Goal: Information Seeking & Learning: Learn about a topic

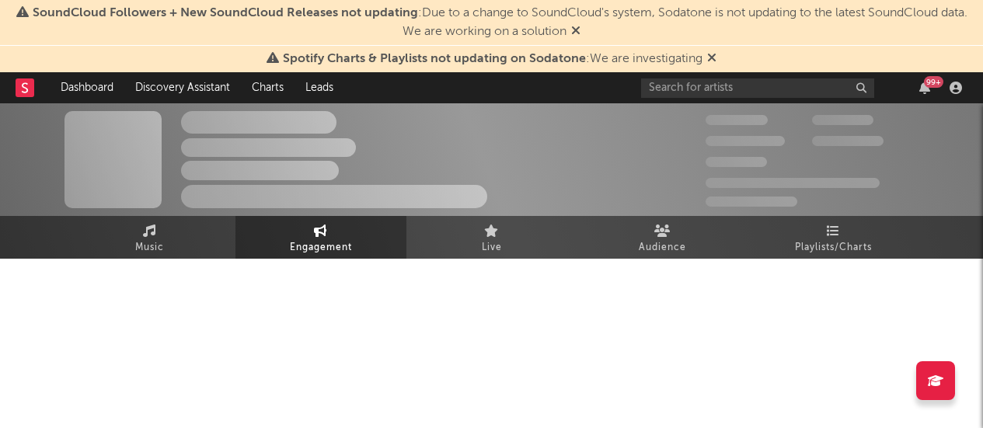
select select "1w"
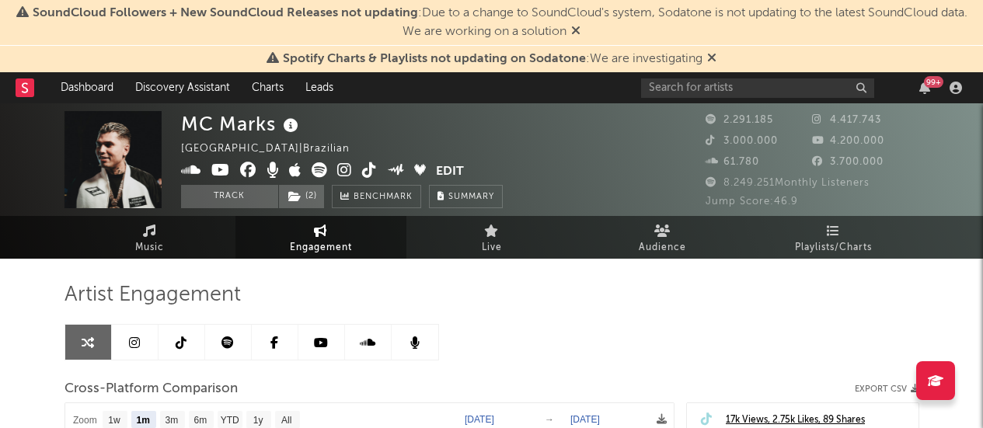
select select "1m"
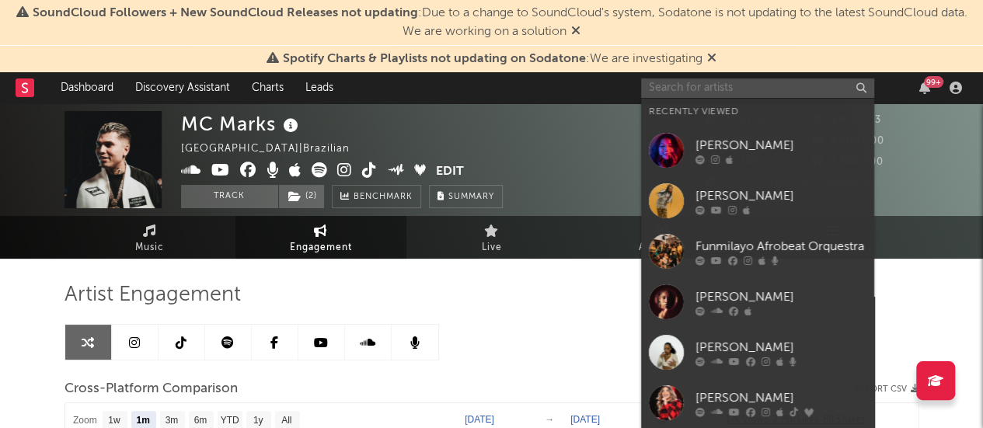
click at [682, 88] on input "text" at bounding box center [757, 87] width 233 height 19
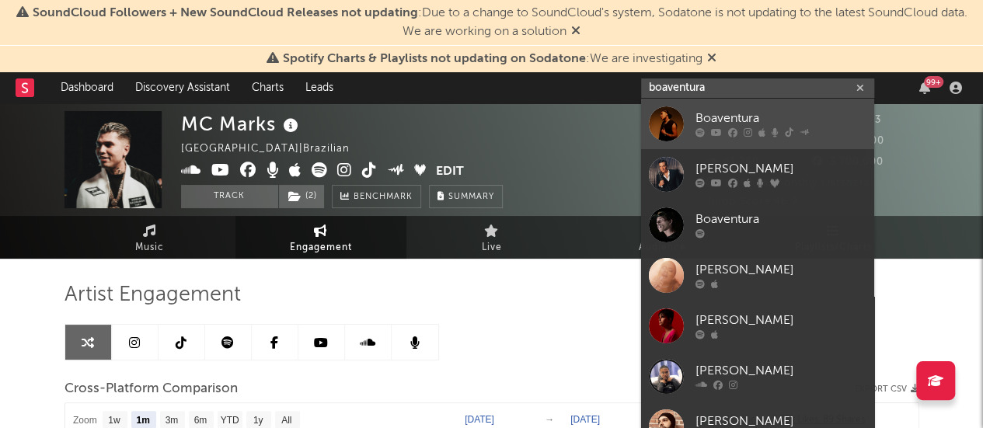
type input "boaventura"
click at [716, 119] on div "Boaventura" at bounding box center [780, 119] width 171 height 19
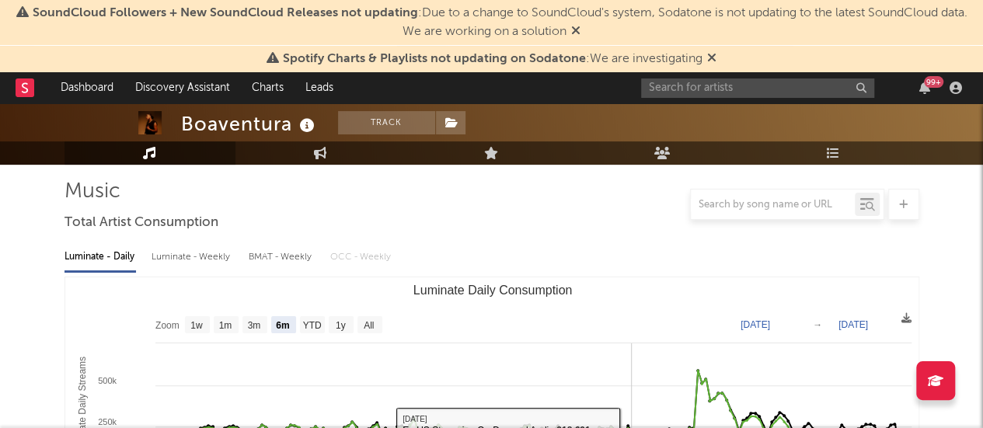
scroll to position [103, 0]
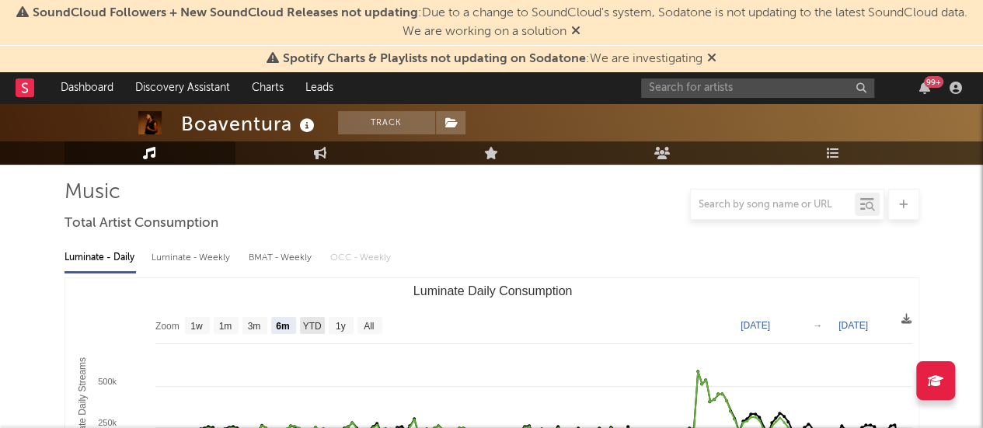
click at [314, 324] on text "YTD" at bounding box center [311, 326] width 19 height 11
select select "YTD"
type input "2025-01-01"
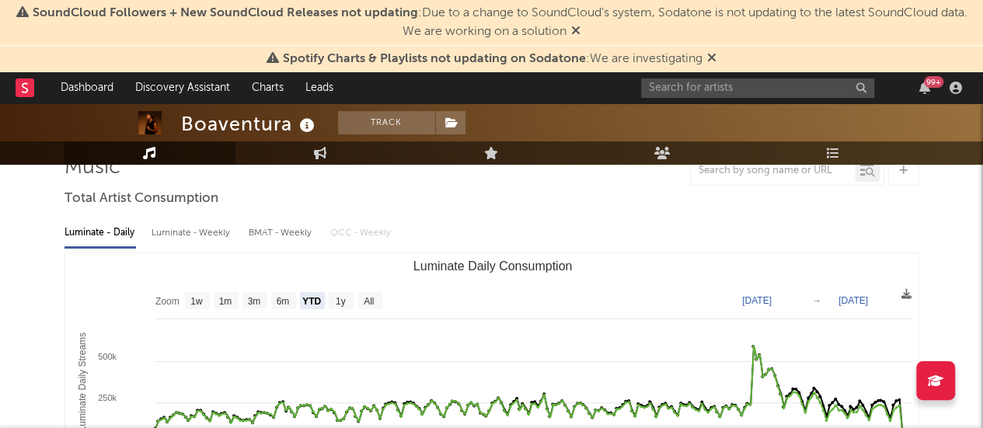
scroll to position [37, 0]
